Goal: Transaction & Acquisition: Book appointment/travel/reservation

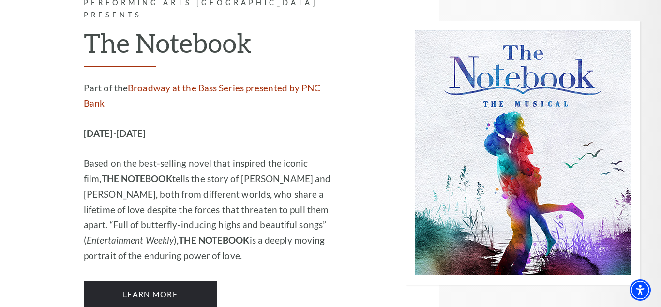
scroll to position [6254, 0]
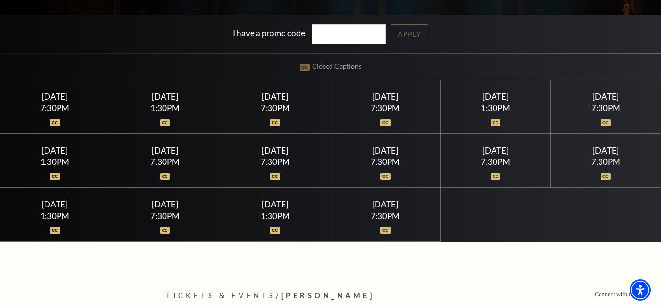
scroll to position [234, 0]
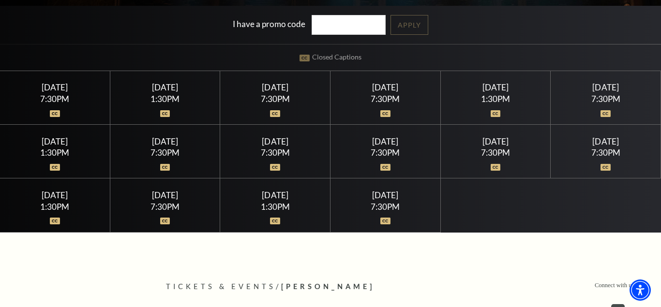
click at [274, 113] on img at bounding box center [275, 113] width 10 height 7
click at [272, 94] on div "[DATE] 7:30PM" at bounding box center [275, 98] width 110 height 54
click at [273, 92] on div "[DATE]" at bounding box center [275, 87] width 87 height 10
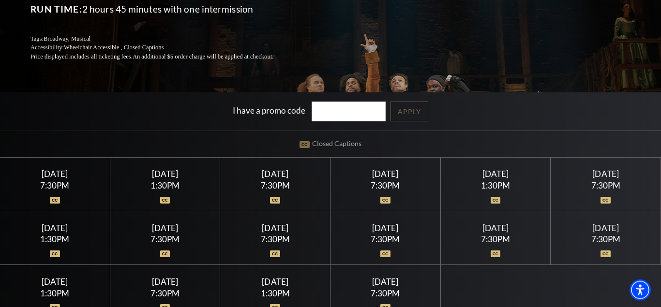
scroll to position [212, 0]
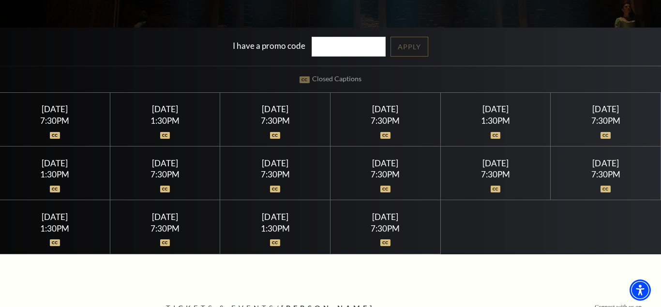
click at [385, 166] on div "[DATE]" at bounding box center [385, 163] width 87 height 10
click at [383, 195] on div "[DATE] 7:30PM" at bounding box center [386, 174] width 110 height 54
click at [384, 192] on img at bounding box center [385, 189] width 10 height 7
click at [381, 121] on div "7:30PM" at bounding box center [385, 121] width 87 height 8
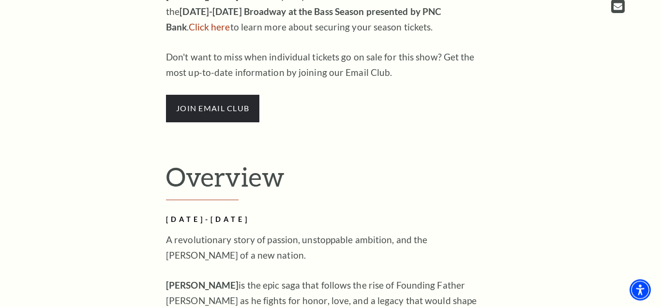
scroll to position [0, 0]
